Goal: Task Accomplishment & Management: Manage account settings

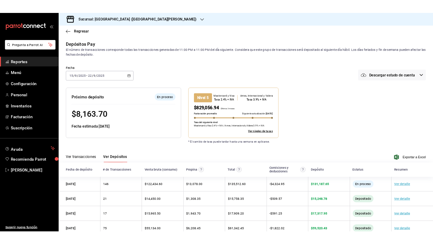
scroll to position [35, 0]
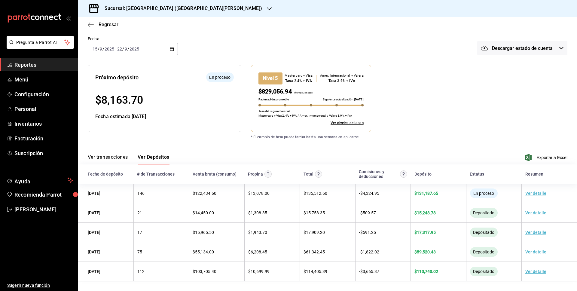
click at [120, 158] on button "Ver transacciones" at bounding box center [108, 159] width 40 height 10
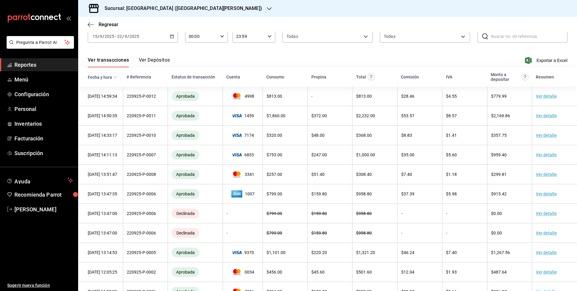
click at [152, 63] on button "Ver Depósitos" at bounding box center [154, 62] width 31 height 10
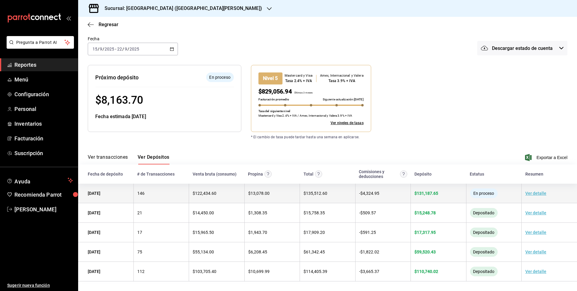
click at [537, 194] on link "Ver detalle" at bounding box center [535, 193] width 21 height 5
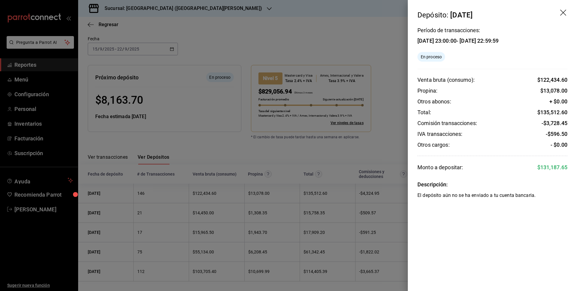
click at [194, 66] on div at bounding box center [288, 145] width 577 height 291
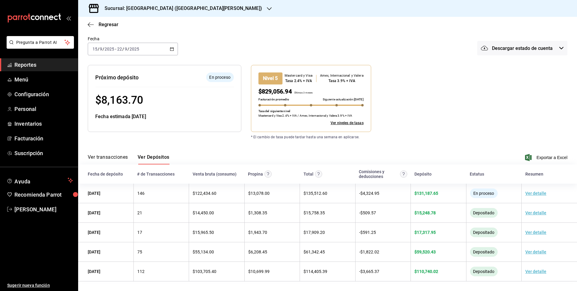
click at [271, 77] on div "Nivel 5" at bounding box center [270, 78] width 24 height 12
click at [344, 123] on link "Ver niveles de tasas" at bounding box center [347, 122] width 33 height 5
click at [270, 79] on div "Nivel 5" at bounding box center [270, 78] width 24 height 12
click at [89, 24] on icon "button" at bounding box center [91, 24] width 6 height 0
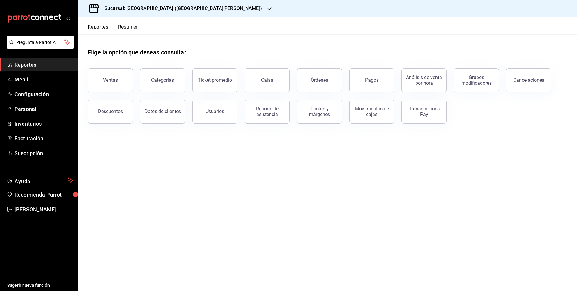
click at [137, 7] on h3 "Sucursal: [GEOGRAPHIC_DATA] ([GEOGRAPHIC_DATA][PERSON_NAME])" at bounding box center [181, 8] width 162 height 7
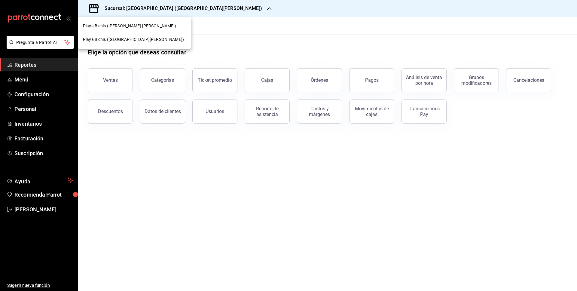
click at [124, 36] on span "Playa Bichis ([GEOGRAPHIC_DATA][PERSON_NAME])" at bounding box center [133, 39] width 101 height 6
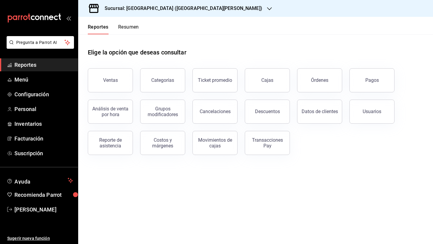
click at [128, 16] on div "Sucursal: [GEOGRAPHIC_DATA] ([GEOGRAPHIC_DATA][PERSON_NAME])" at bounding box center [178, 8] width 191 height 17
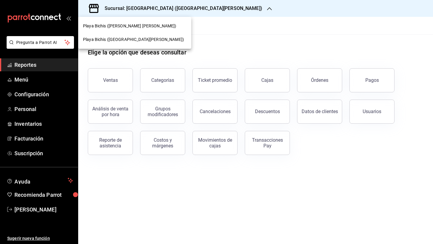
click at [40, 113] on div at bounding box center [216, 122] width 433 height 244
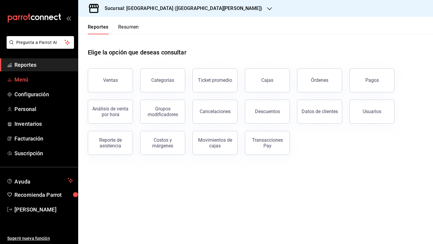
click at [26, 77] on span "Menú" at bounding box center [43, 79] width 59 height 8
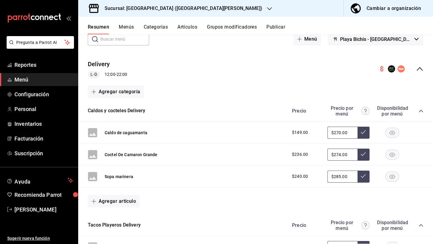
scroll to position [16, 0]
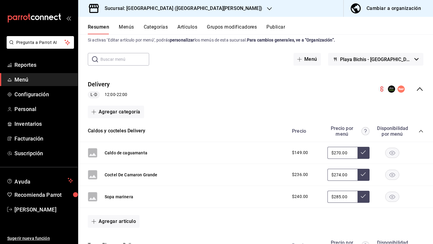
click at [421, 87] on icon "collapse-menu-row" at bounding box center [419, 88] width 7 height 7
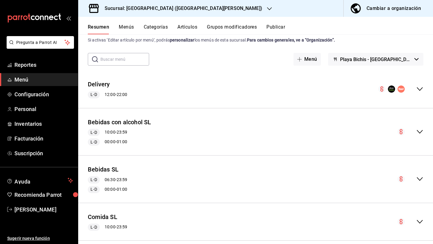
click at [421, 87] on icon "collapse-menu-row" at bounding box center [419, 88] width 7 height 7
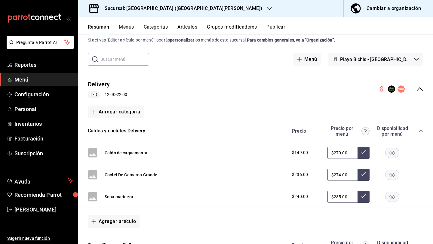
click at [127, 26] on button "Menús" at bounding box center [126, 29] width 15 height 10
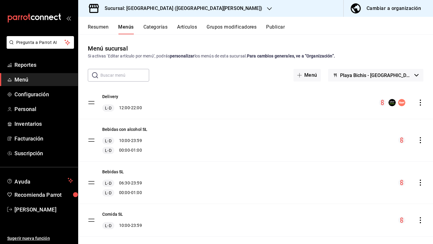
click at [421, 102] on icon "actions" at bounding box center [420, 102] width 6 height 6
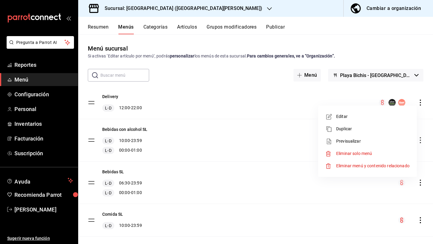
click at [371, 117] on span "Editar" at bounding box center [372, 116] width 73 height 6
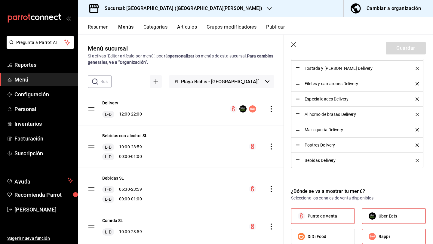
scroll to position [298, 0]
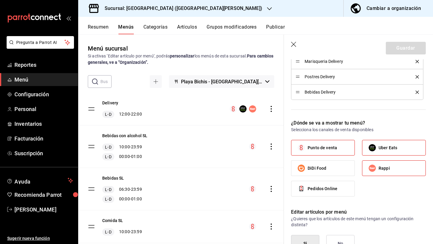
click at [339, 149] on label "Punto de venta" at bounding box center [322, 147] width 63 height 15
click at [307, 149] on input "Punto de venta" at bounding box center [301, 147] width 13 height 13
checkbox input "false"
click at [400, 47] on button "Guardar" at bounding box center [406, 48] width 40 height 13
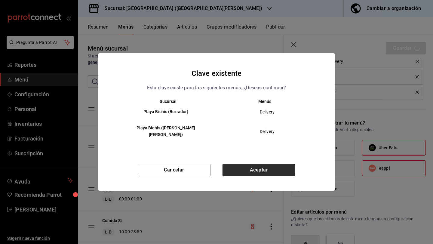
click at [254, 164] on button "Aceptar" at bounding box center [258, 169] width 73 height 13
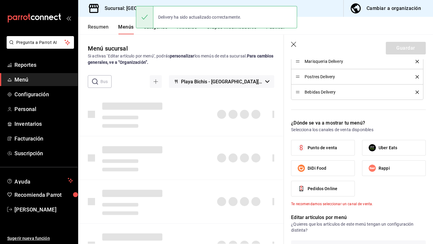
checkbox input "false"
type input "1758580729527"
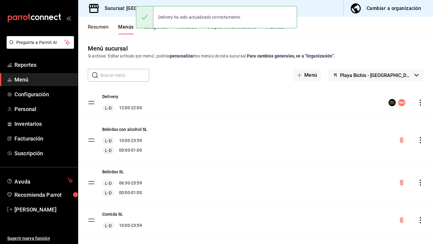
click at [119, 11] on h3 "Sucursal: [GEOGRAPHIC_DATA] ([GEOGRAPHIC_DATA][PERSON_NAME])" at bounding box center [181, 8] width 162 height 7
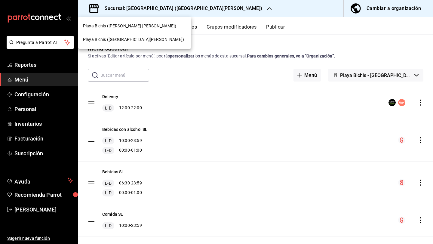
click at [133, 26] on span "Playa Bichis ([PERSON_NAME] [PERSON_NAME])" at bounding box center [129, 26] width 93 height 6
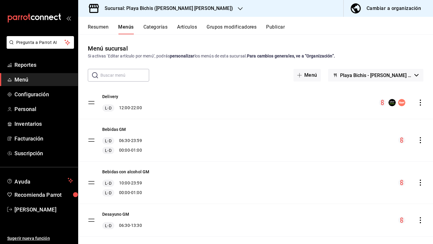
click at [421, 101] on icon "actions" at bounding box center [420, 102] width 6 height 6
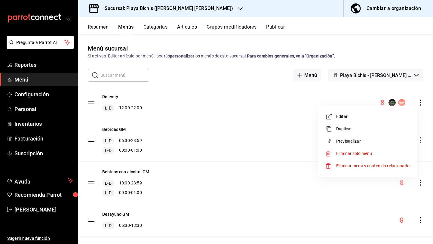
click at [395, 118] on span "Editar" at bounding box center [372, 116] width 73 height 6
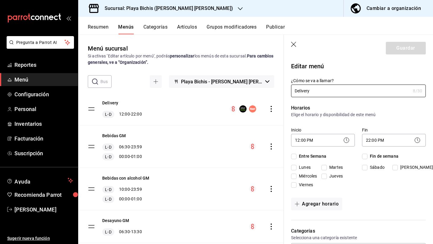
checkbox input "true"
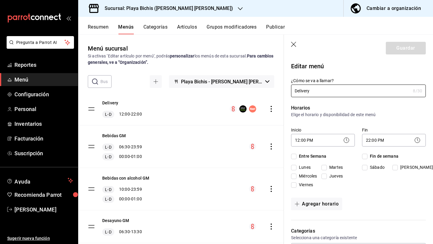
checkbox input "true"
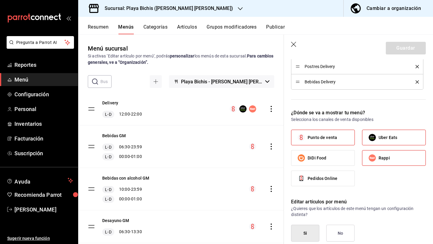
scroll to position [316, 0]
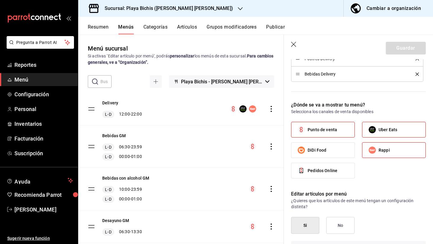
click at [339, 128] on label "Punto de venta" at bounding box center [322, 129] width 63 height 15
click at [307, 128] on input "Punto de venta" at bounding box center [301, 129] width 13 height 13
checkbox input "false"
click at [403, 46] on button "Guardar" at bounding box center [406, 48] width 40 height 13
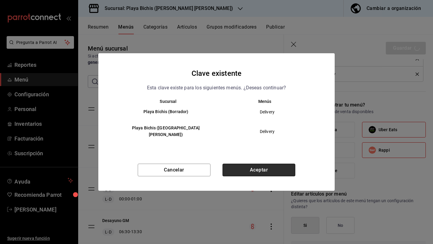
click at [276, 170] on button "Aceptar" at bounding box center [258, 169] width 73 height 13
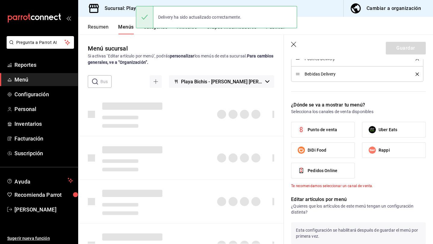
checkbox input "false"
type input "1758580747301"
